Goal: Transaction & Acquisition: Purchase product/service

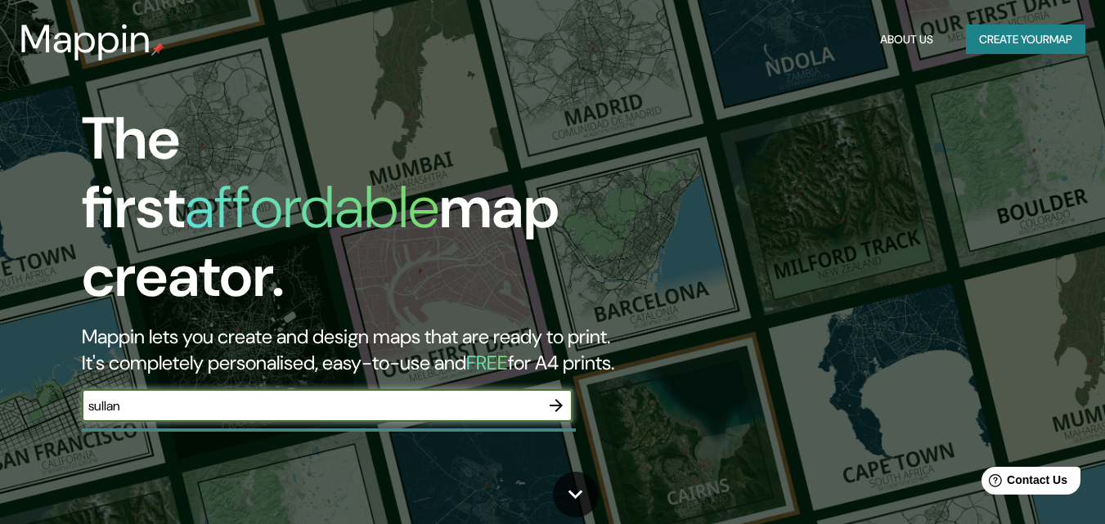
type input "sullana"
click at [562, 396] on icon "button" at bounding box center [556, 406] width 20 height 20
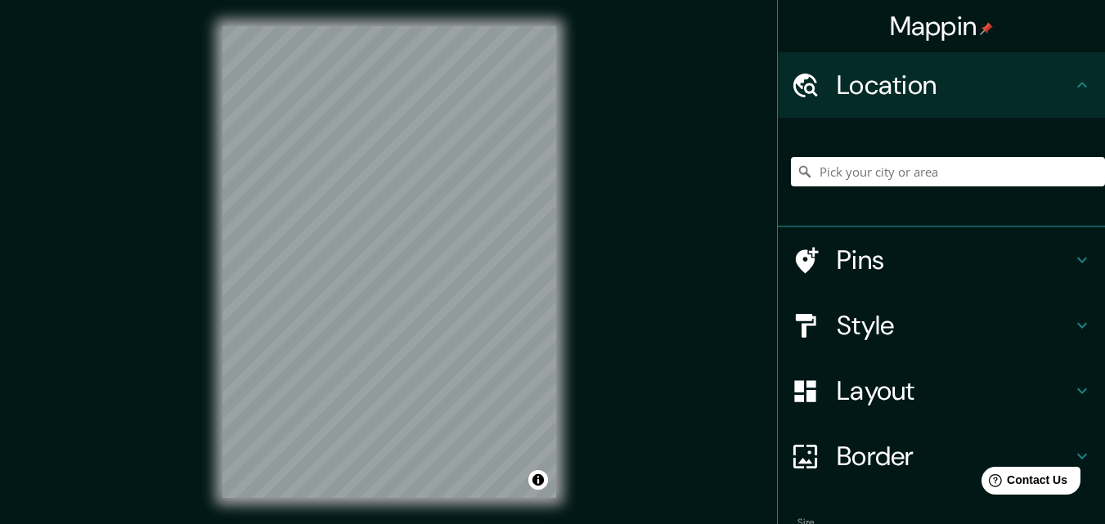
click at [915, 267] on h4 "Pins" at bounding box center [955, 260] width 236 height 33
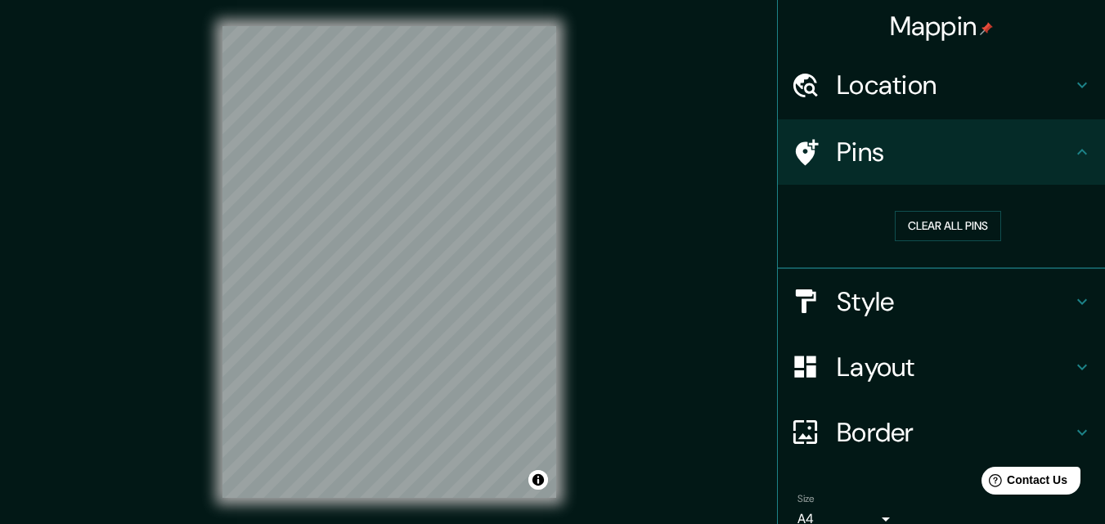
click at [972, 146] on h4 "Pins" at bounding box center [955, 152] width 236 height 33
click at [868, 318] on div "Style" at bounding box center [941, 301] width 327 height 65
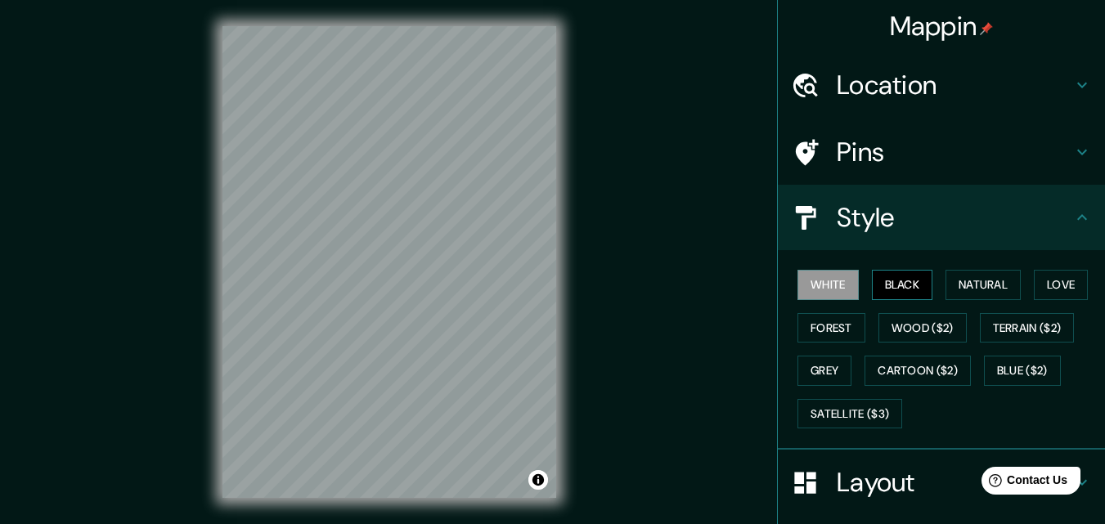
click at [908, 282] on button "Black" at bounding box center [902, 285] width 61 height 30
click at [611, 384] on div "Mappin Location Pins Style White Black Natural Love Forest Wood ($2) Terrain ($…" at bounding box center [552, 275] width 1105 height 550
click at [626, 194] on div "Mappin Location Pins Style White Black Natural Love Forest Wood ($2) Terrain ($…" at bounding box center [552, 275] width 1105 height 550
click at [662, 275] on div "Mappin Location Pins Style White Black Natural Love Forest Wood ($2) Terrain ($…" at bounding box center [552, 275] width 1105 height 550
drag, startPoint x: 1012, startPoint y: 331, endPoint x: 1064, endPoint y: 333, distance: 52.4
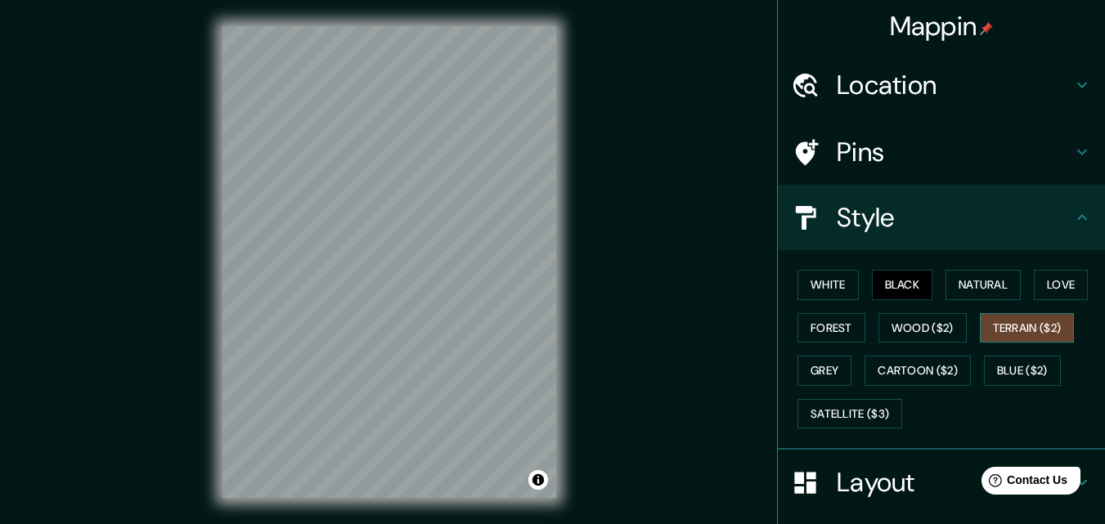
click at [1064, 333] on button "Terrain ($2)" at bounding box center [1027, 328] width 95 height 30
click at [812, 334] on button "Forest" at bounding box center [831, 328] width 68 height 30
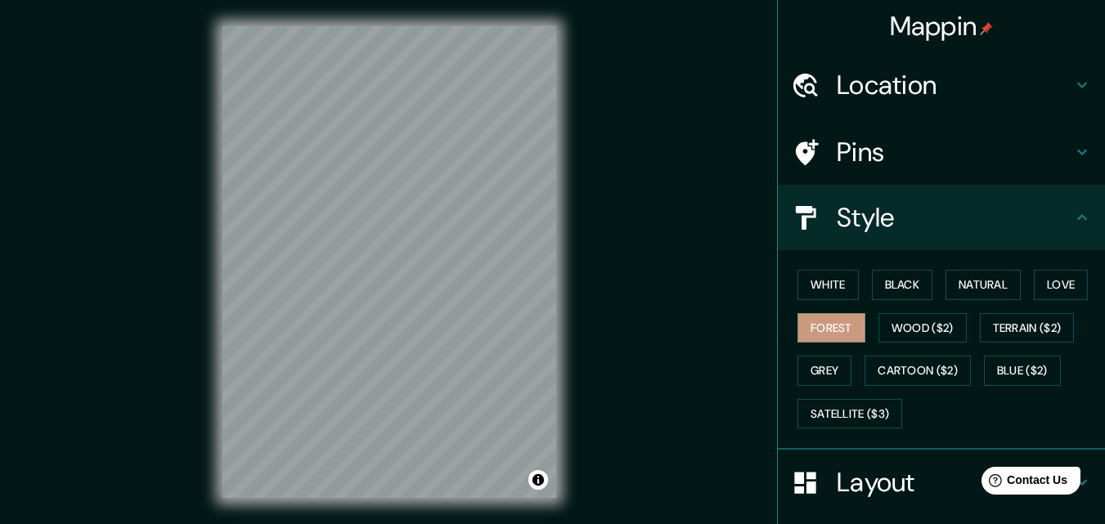
click at [594, 231] on div "Mappin Location Pins Style White Black Natural Love Forest Wood ($2) Terrain ($…" at bounding box center [552, 275] width 1105 height 550
click at [628, 274] on div "Mappin Location Pins Style White Black Natural Love Forest Wood ($2) Terrain ($…" at bounding box center [552, 275] width 1105 height 550
click at [896, 380] on button "Cartoon ($2)" at bounding box center [917, 371] width 106 height 30
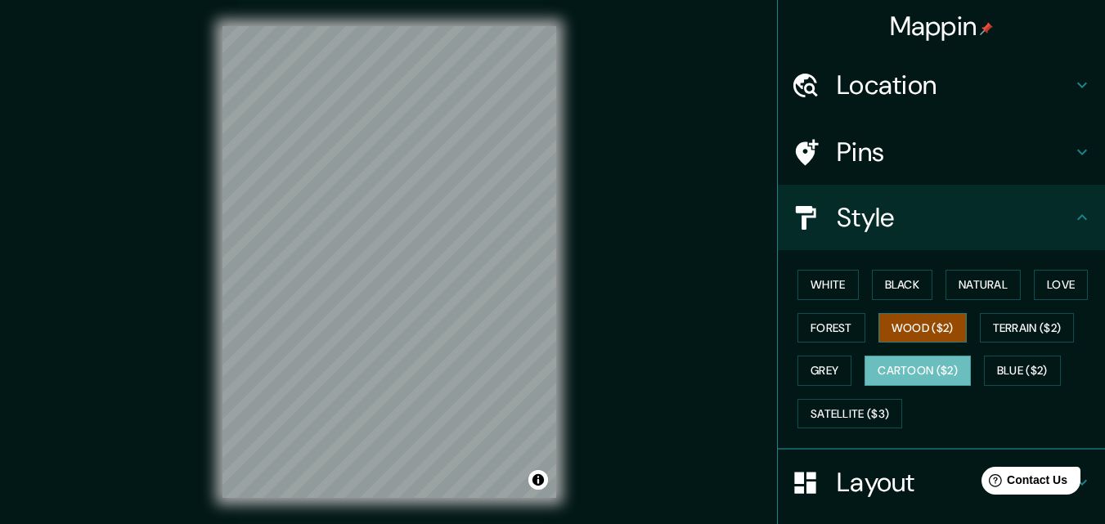
click at [895, 325] on button "Wood ($2)" at bounding box center [922, 328] width 88 height 30
click at [697, 294] on div "Mappin Location Pins Style White Black Natural Love Forest Wood ($2) Terrain ($…" at bounding box center [552, 275] width 1105 height 550
click at [833, 51] on div "Mappin Location Pins Style White Black Natural Love Forest Wood ($2) Terrain ($…" at bounding box center [552, 275] width 1105 height 550
click at [674, 294] on div "Mappin Location Pins Style White Black Natural Love Forest Wood ($2) Terrain ($…" at bounding box center [552, 275] width 1105 height 550
click at [680, 290] on div "Mappin Location Pins Style White Black Natural Love Forest Wood ($2) Terrain ($…" at bounding box center [552, 275] width 1105 height 550
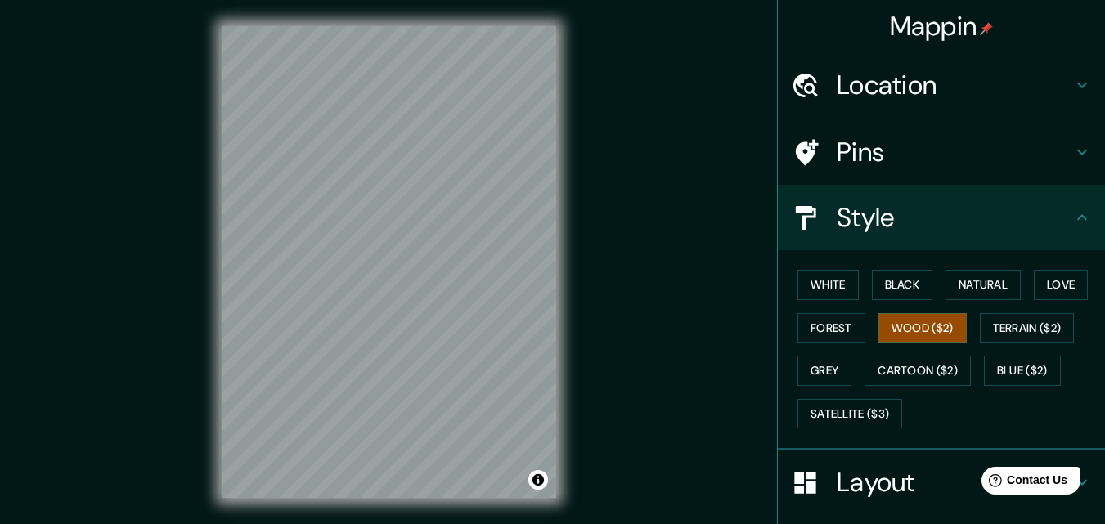
click at [678, 343] on div "Mappin Location Pins Style White Black Natural Love Forest Wood ($2) Terrain ($…" at bounding box center [552, 275] width 1105 height 550
click at [620, 352] on div "Mappin Location Pins Style White Black Natural Love Forest Wood ($2) Terrain ($…" at bounding box center [552, 275] width 1105 height 550
click at [654, 272] on div "Mappin Location Pins Style White Black Natural Love Forest Wood ($2) Terrain ($…" at bounding box center [552, 275] width 1105 height 550
click at [613, 177] on div "Mappin Location Pins Style White Black Natural Love Forest Wood ($2) Terrain ($…" at bounding box center [552, 275] width 1105 height 550
click at [608, 323] on div "Mappin Location Pins Style White Black Natural Love Forest Wood ($2) Terrain ($…" at bounding box center [552, 275] width 1105 height 550
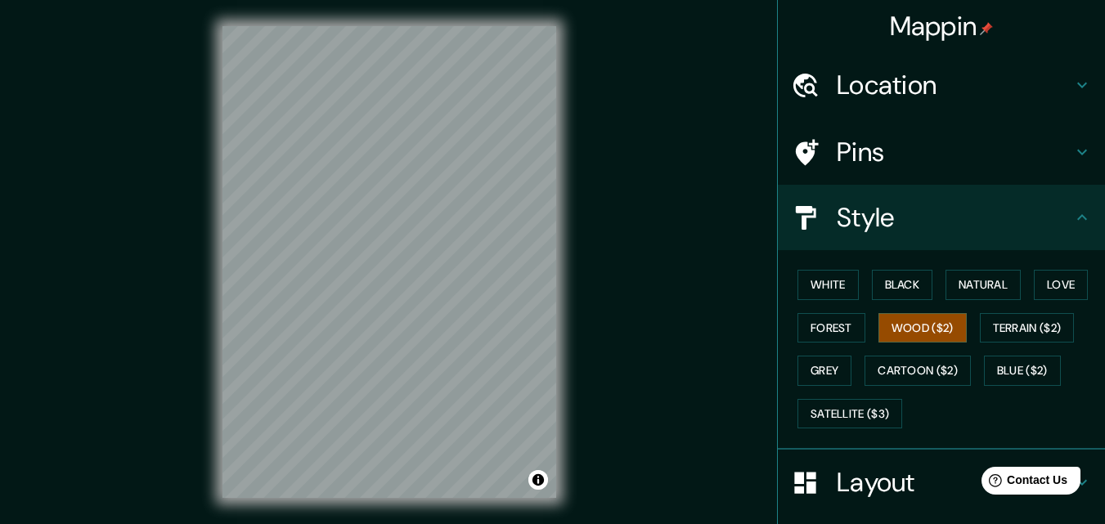
click at [749, 195] on div "Mappin Location Pins Style White Black Natural Love Forest Wood ($2) Terrain ($…" at bounding box center [552, 275] width 1105 height 550
click at [1035, 0] on html "Mappin Location Pins Style White Black Natural Love Forest Wood ($2) Terrain ($…" at bounding box center [552, 262] width 1105 height 524
click at [919, 176] on div "Mappin Location Pins Style White Black Natural Love Forest Wood ($2) Terrain ($…" at bounding box center [552, 275] width 1105 height 550
click at [647, 487] on div "Mappin Location Pins Style White Black Natural Love Forest Wood ($2) Terrain ($…" at bounding box center [552, 275] width 1105 height 550
click at [766, 454] on div "Mappin Location Pins Style White Black Natural Love Forest Wood ($2) Terrain ($…" at bounding box center [552, 275] width 1105 height 550
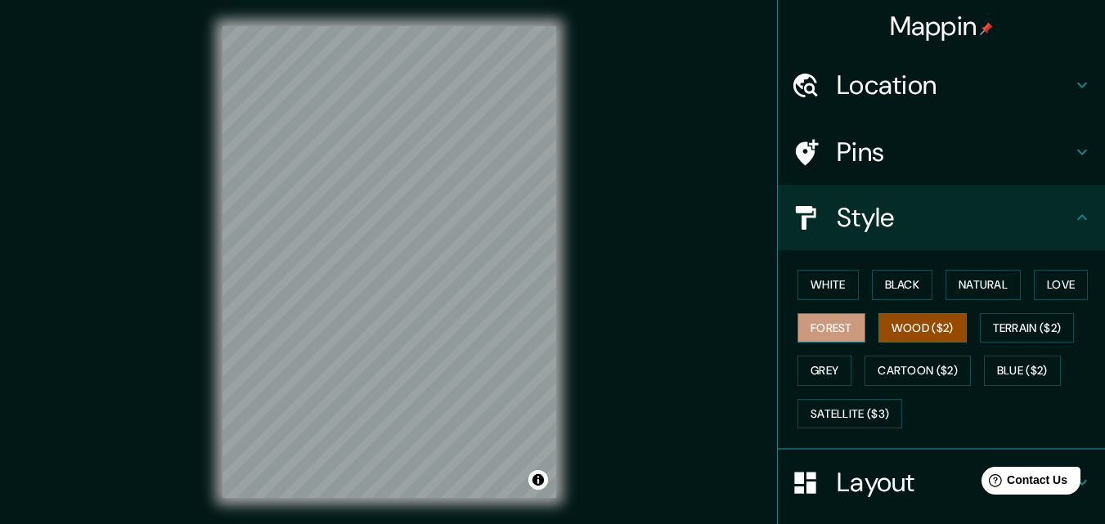
click at [816, 334] on div "Mappin Location Pins Style White Black Natural Love Forest Wood ($2) Terrain ($…" at bounding box center [552, 275] width 1105 height 550
click at [826, 187] on div "Mappin Location Pins Style White Black Natural Love Forest Wood ($2) Terrain ($…" at bounding box center [552, 275] width 1105 height 550
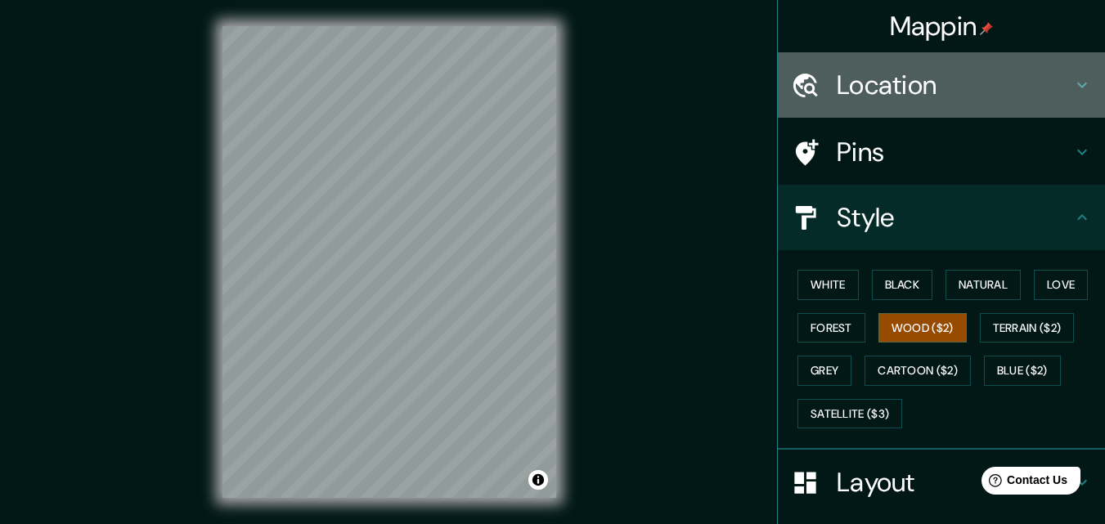
click at [818, 81] on div at bounding box center [814, 85] width 46 height 29
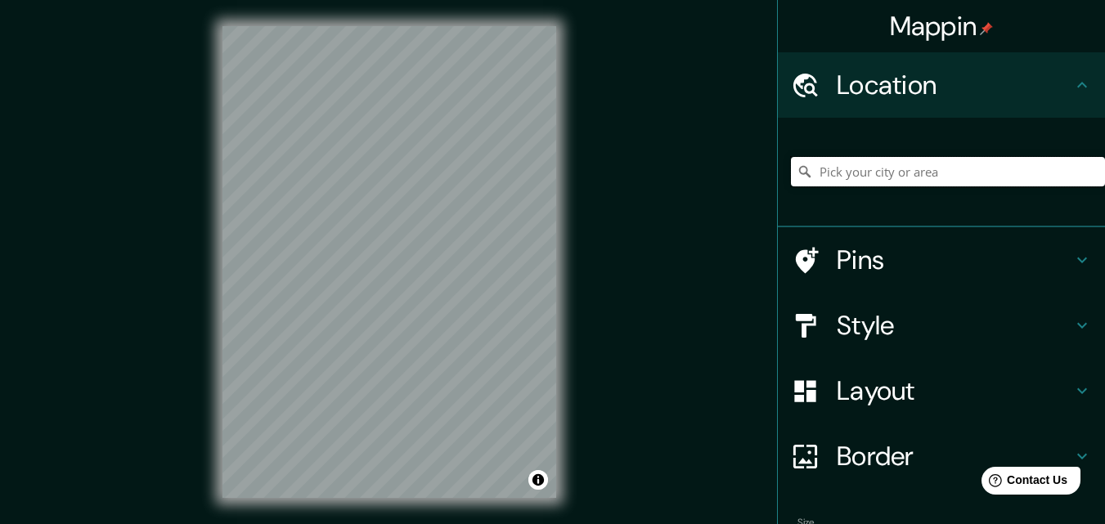
click at [806, 179] on input "Pick your city or area" at bounding box center [948, 171] width 314 height 29
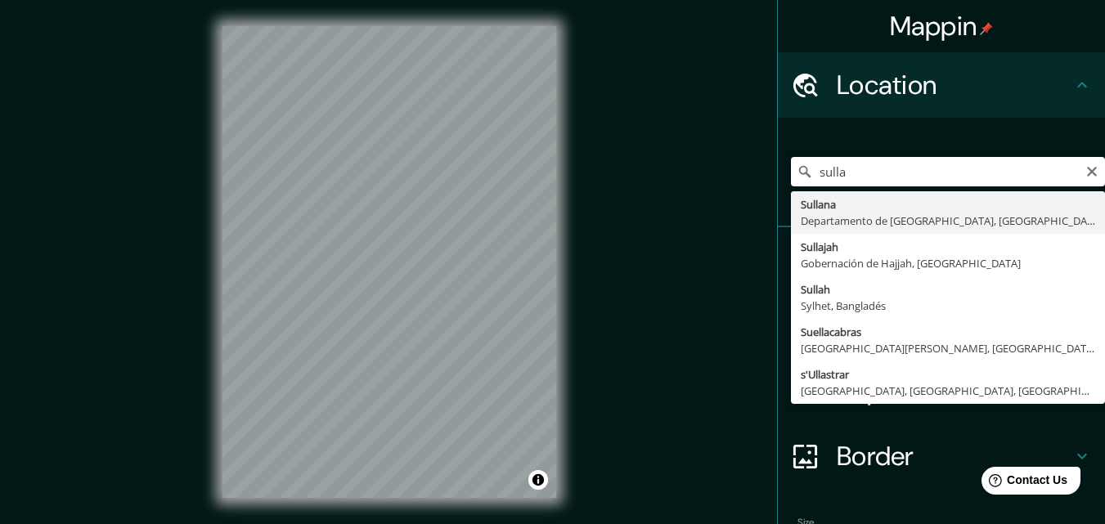
type input "[GEOGRAPHIC_DATA], [GEOGRAPHIC_DATA], [GEOGRAPHIC_DATA]"
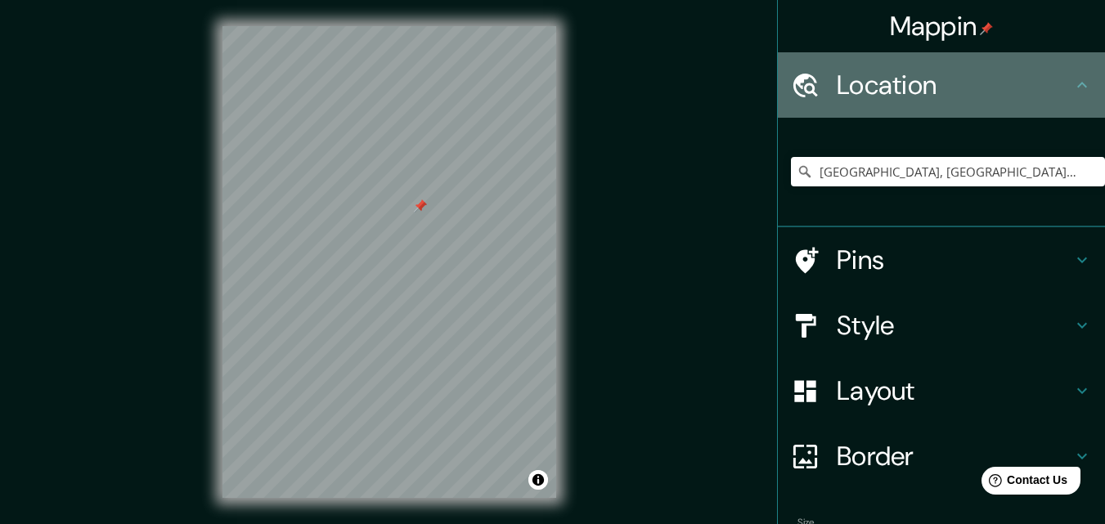
click at [1070, 71] on div "Location" at bounding box center [941, 84] width 327 height 65
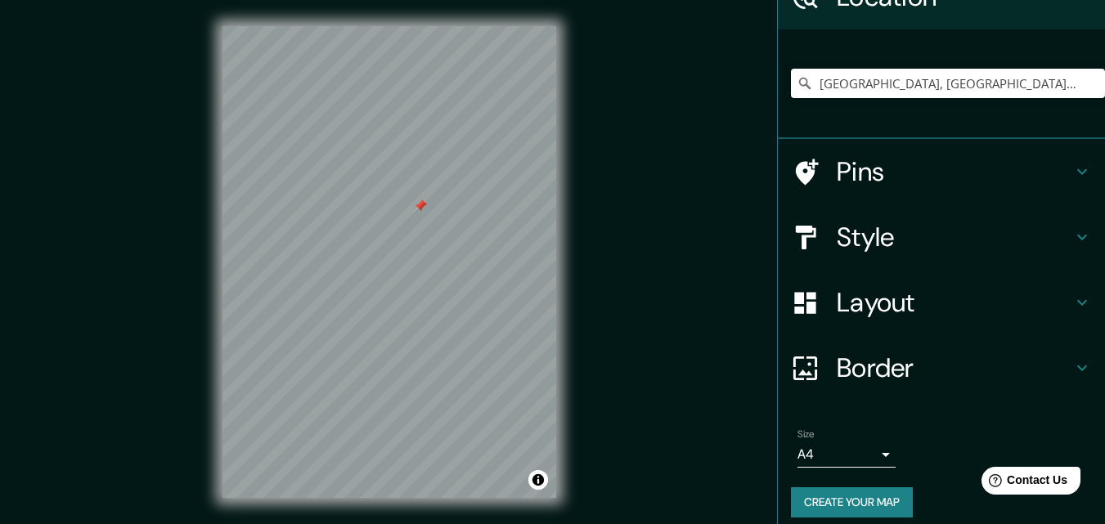
scroll to position [101, 0]
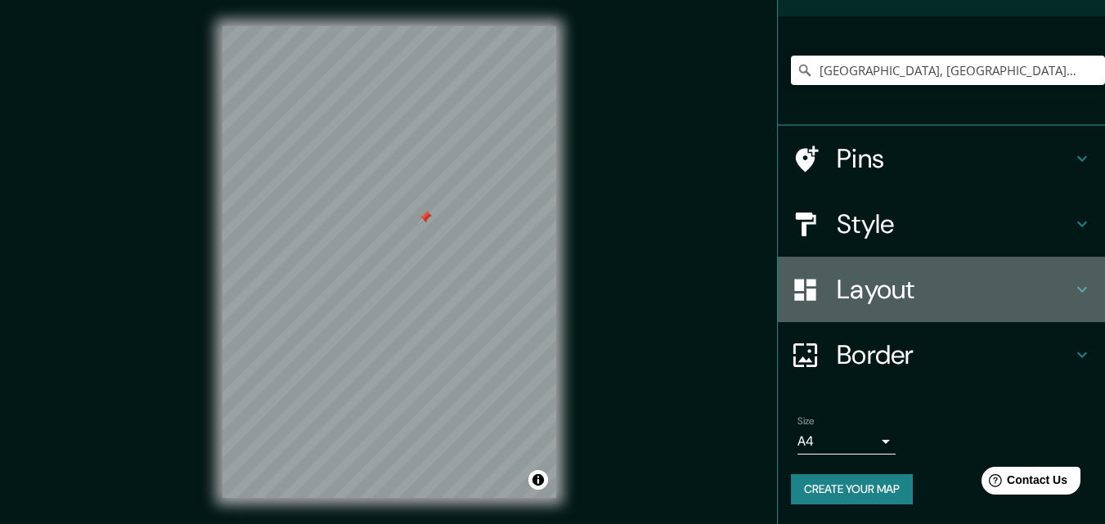
click at [847, 290] on h4 "Layout" at bounding box center [955, 289] width 236 height 33
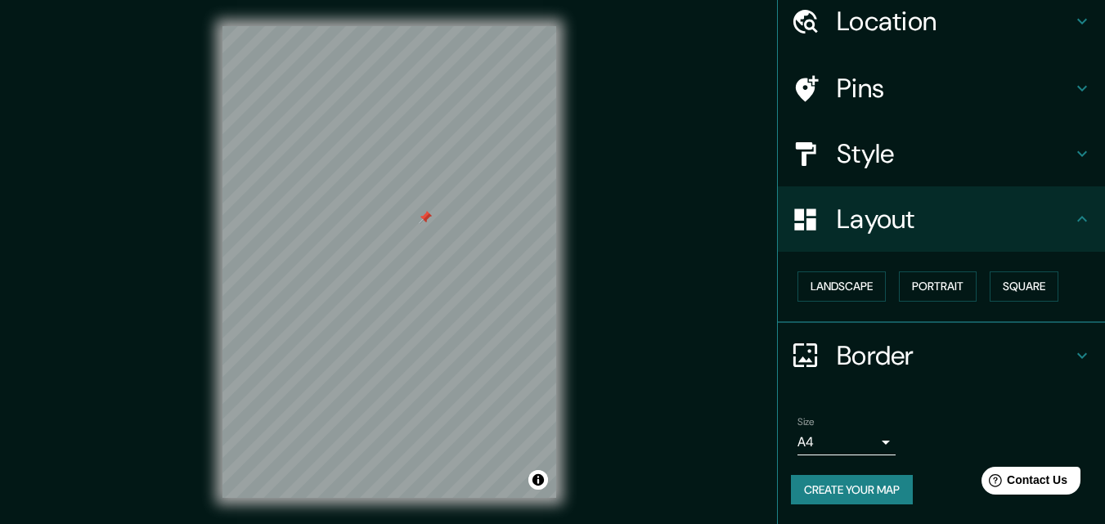
scroll to position [64, 0]
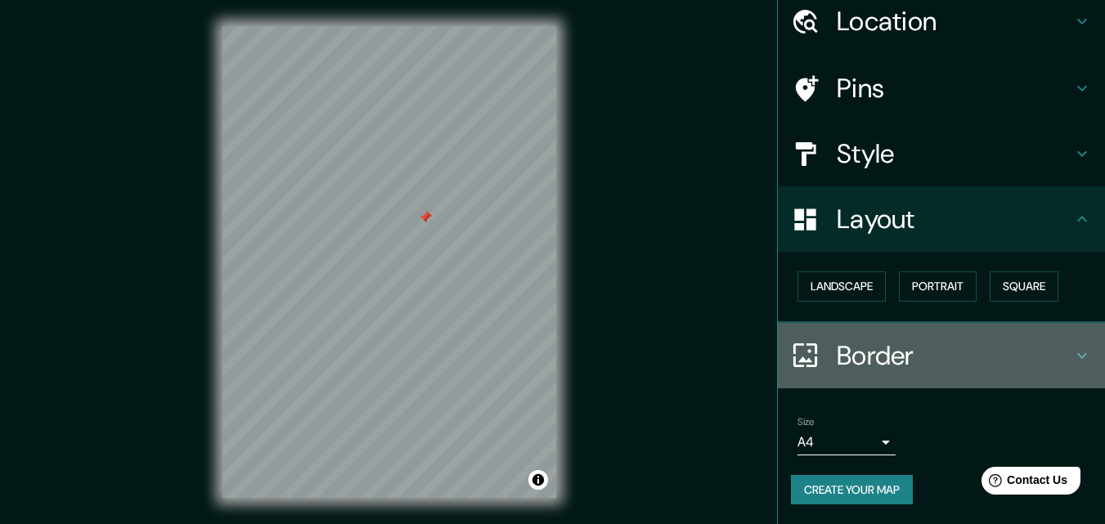
click at [872, 358] on h4 "Border" at bounding box center [955, 355] width 236 height 33
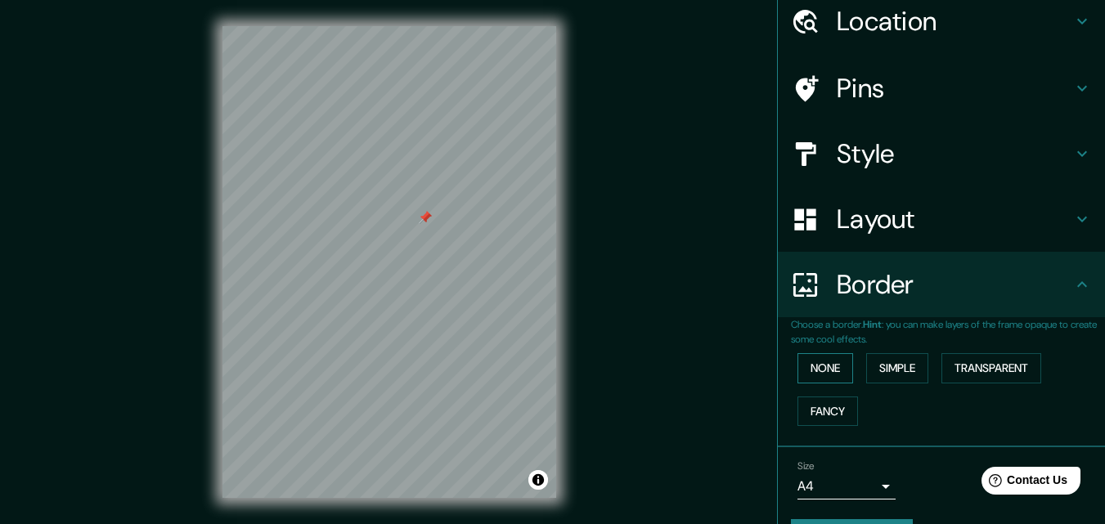
click at [824, 366] on button "None" at bounding box center [825, 368] width 56 height 30
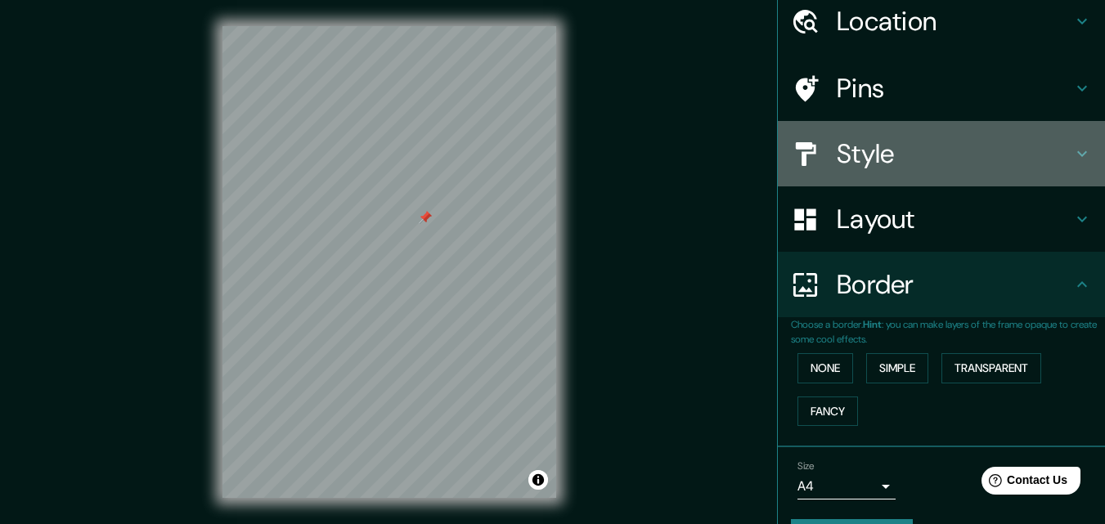
click at [868, 159] on h4 "Style" at bounding box center [955, 153] width 236 height 33
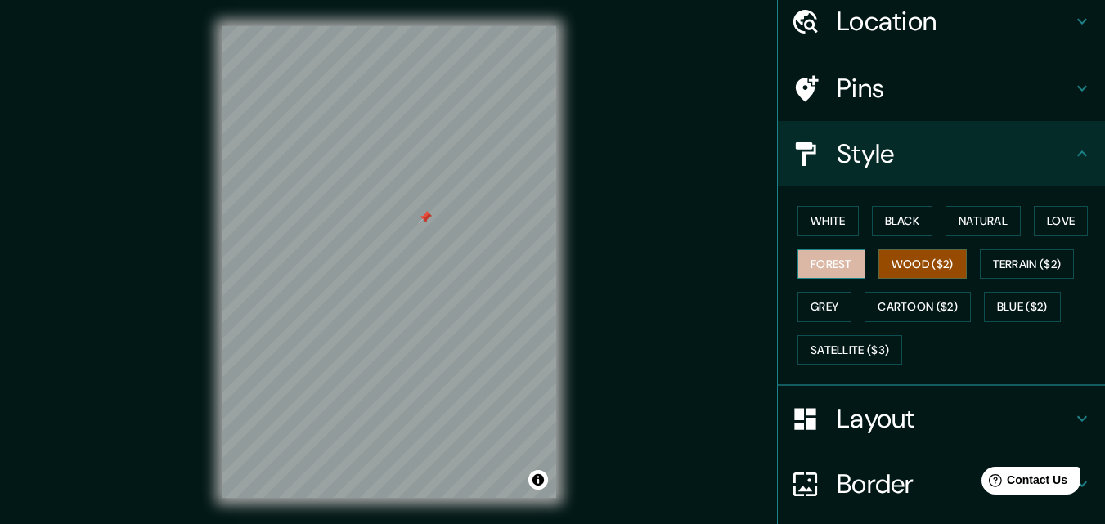
click at [826, 258] on button "Forest" at bounding box center [831, 264] width 68 height 30
